Goal: Transaction & Acquisition: Download file/media

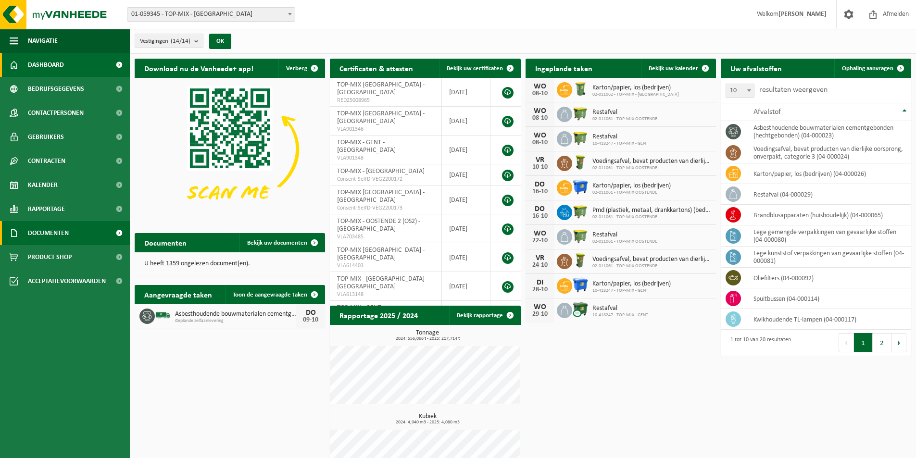
click at [35, 228] on span "Documenten" at bounding box center [48, 233] width 41 height 24
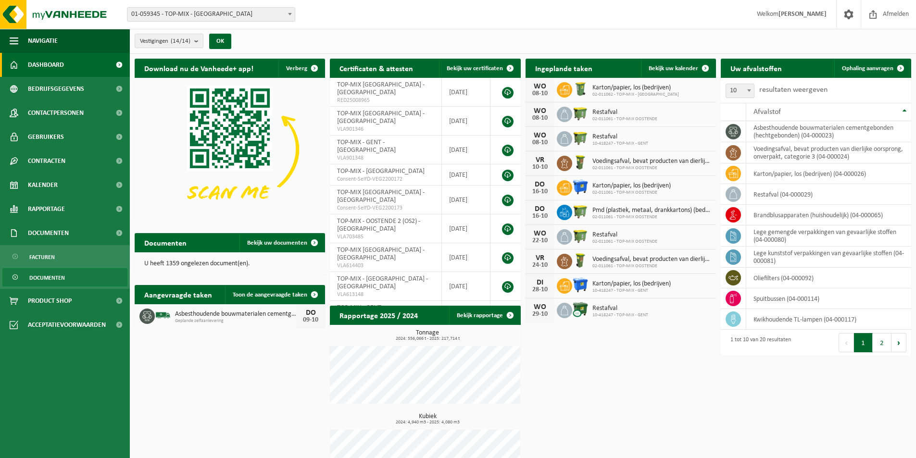
click at [44, 276] on span "Documenten" at bounding box center [47, 278] width 36 height 18
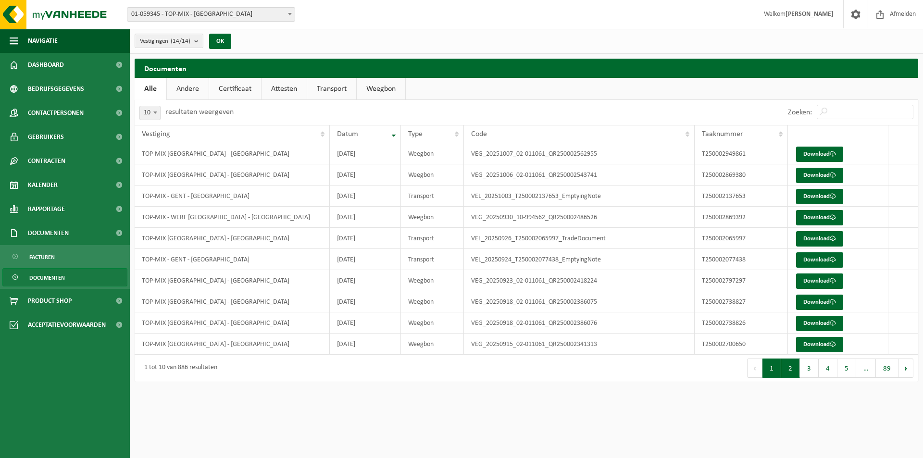
click at [786, 370] on button "2" at bounding box center [790, 368] width 19 height 19
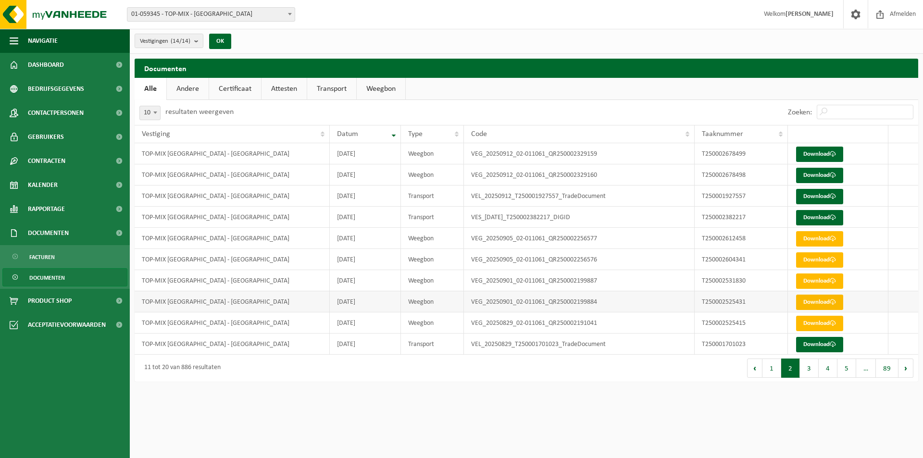
click at [816, 304] on link "Download" at bounding box center [819, 302] width 47 height 15
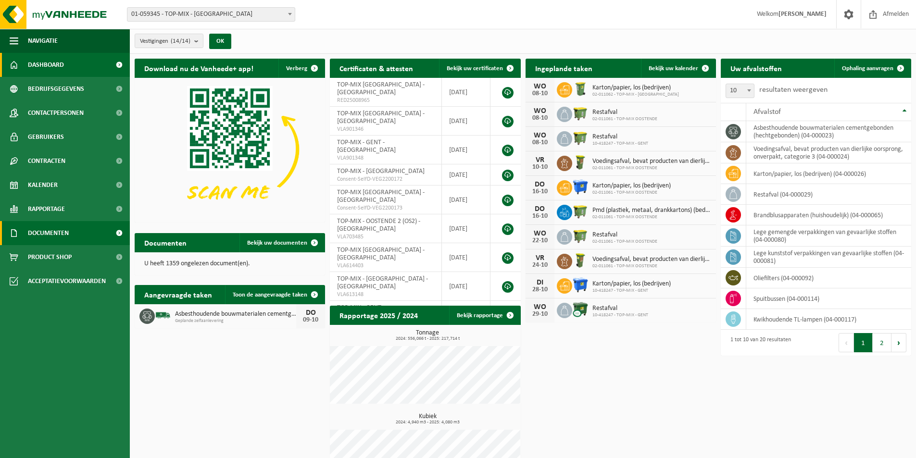
click at [42, 233] on span "Documenten" at bounding box center [48, 233] width 41 height 24
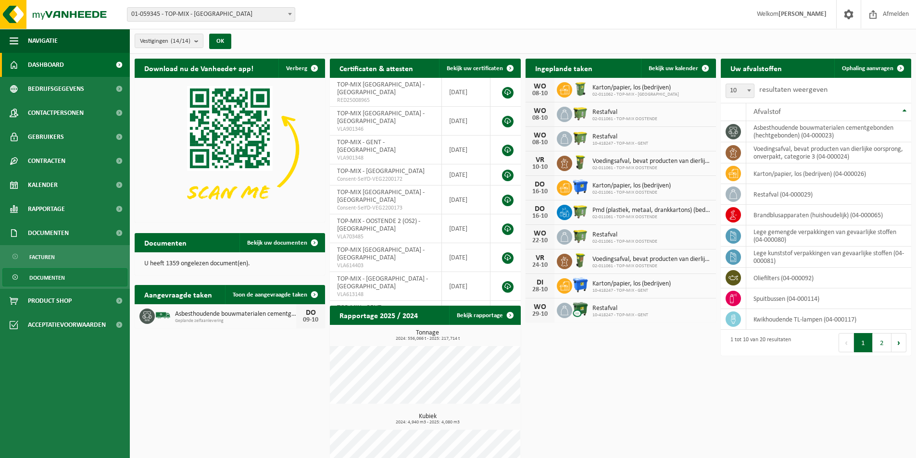
click at [54, 275] on span "Documenten" at bounding box center [47, 278] width 36 height 18
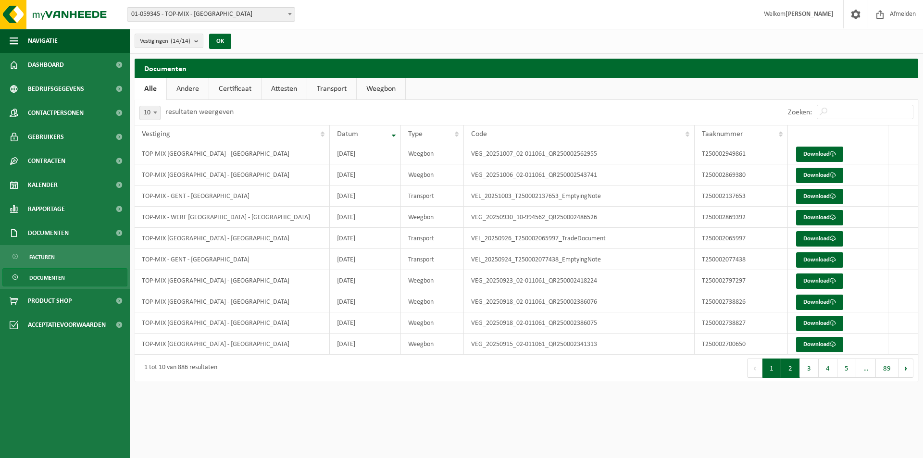
click at [788, 368] on button "2" at bounding box center [790, 368] width 19 height 19
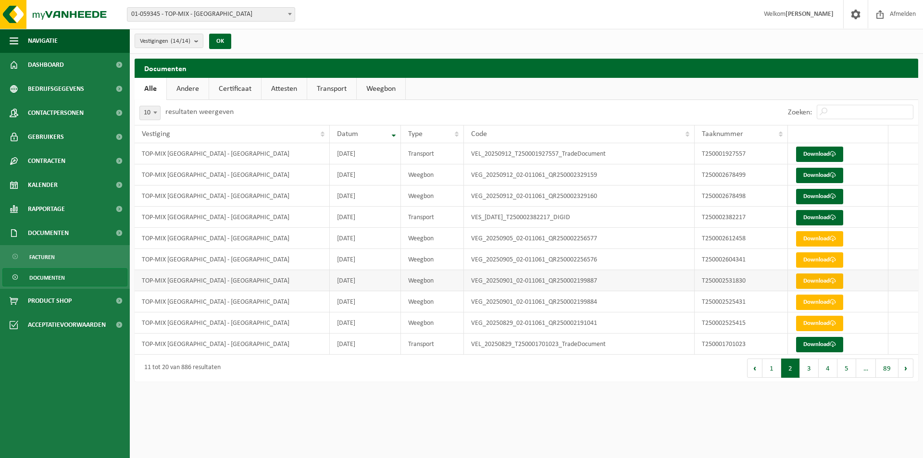
click at [815, 282] on link "Download" at bounding box center [819, 281] width 47 height 15
click at [816, 259] on link "Download" at bounding box center [819, 259] width 47 height 15
click at [815, 241] on link "Download" at bounding box center [819, 238] width 47 height 15
click at [816, 194] on link "Download" at bounding box center [819, 196] width 47 height 15
click at [819, 173] on link "Download" at bounding box center [819, 175] width 47 height 15
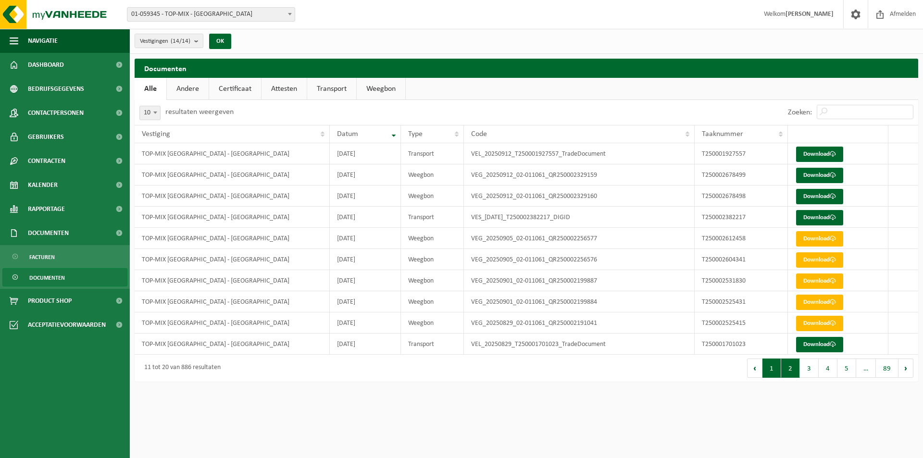
click at [772, 369] on button "1" at bounding box center [772, 368] width 19 height 19
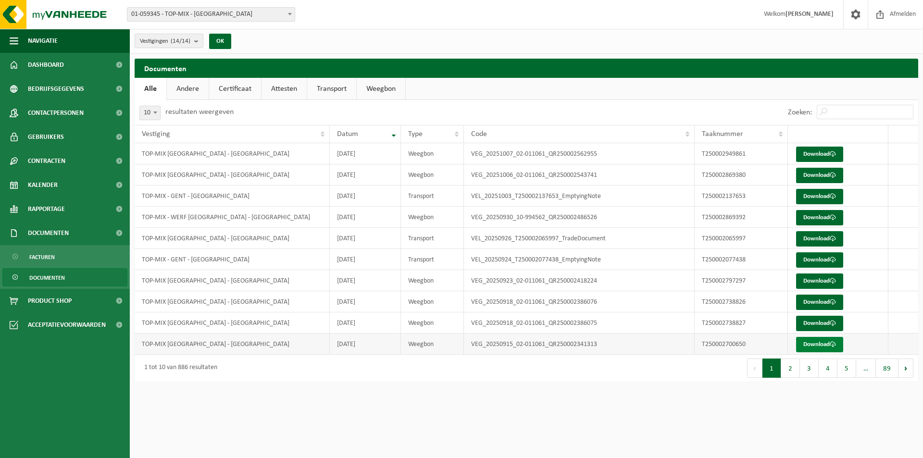
click at [819, 341] on link "Download" at bounding box center [819, 344] width 47 height 15
click at [808, 302] on link "Download" at bounding box center [819, 302] width 47 height 15
click at [812, 324] on link "Download" at bounding box center [819, 323] width 47 height 15
click at [820, 279] on link "Download" at bounding box center [819, 281] width 47 height 15
